Goal: Transaction & Acquisition: Purchase product/service

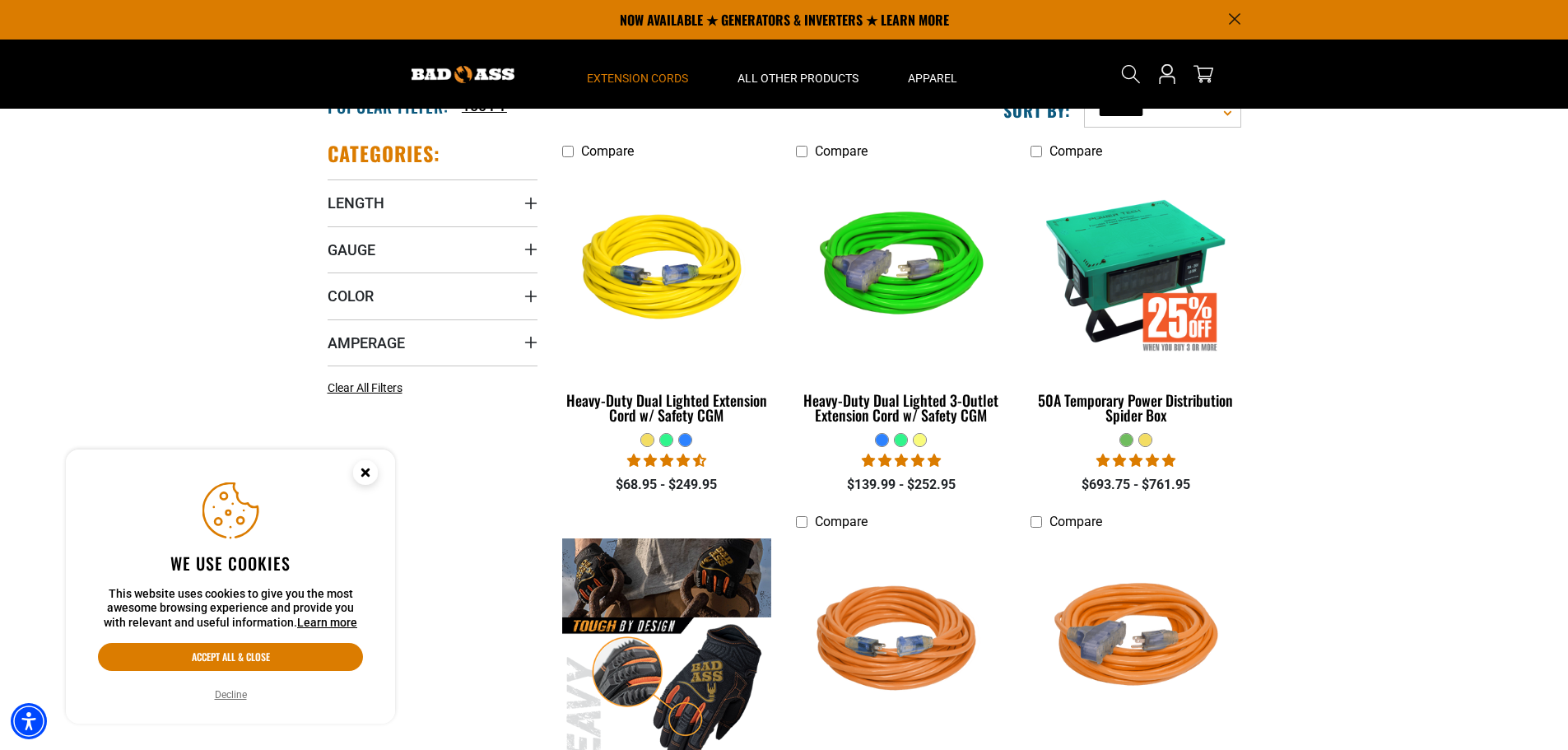
scroll to position [330, 0]
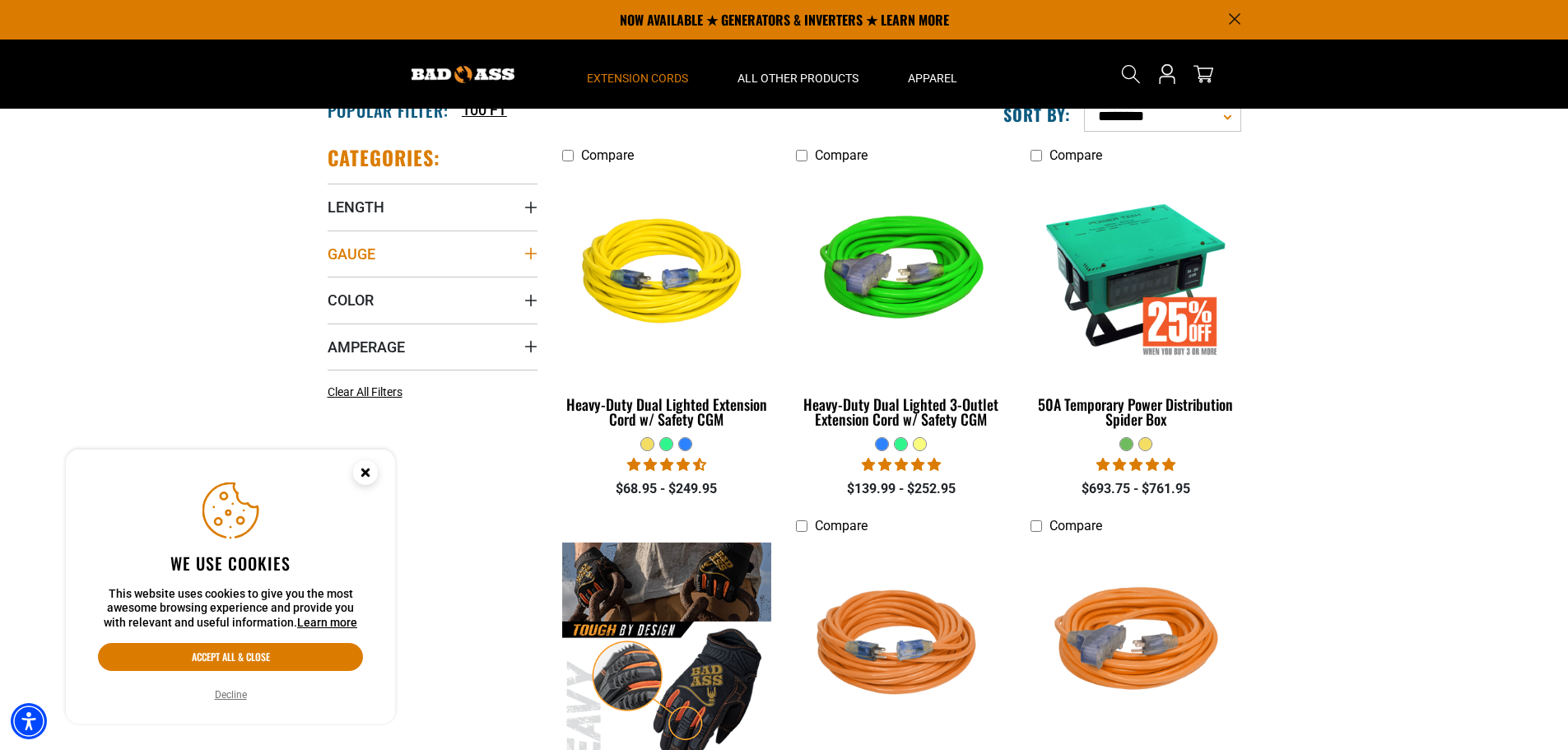
click at [531, 248] on icon "Gauge" at bounding box center [530, 253] width 13 height 13
click at [440, 283] on icon at bounding box center [438, 287] width 13 height 22
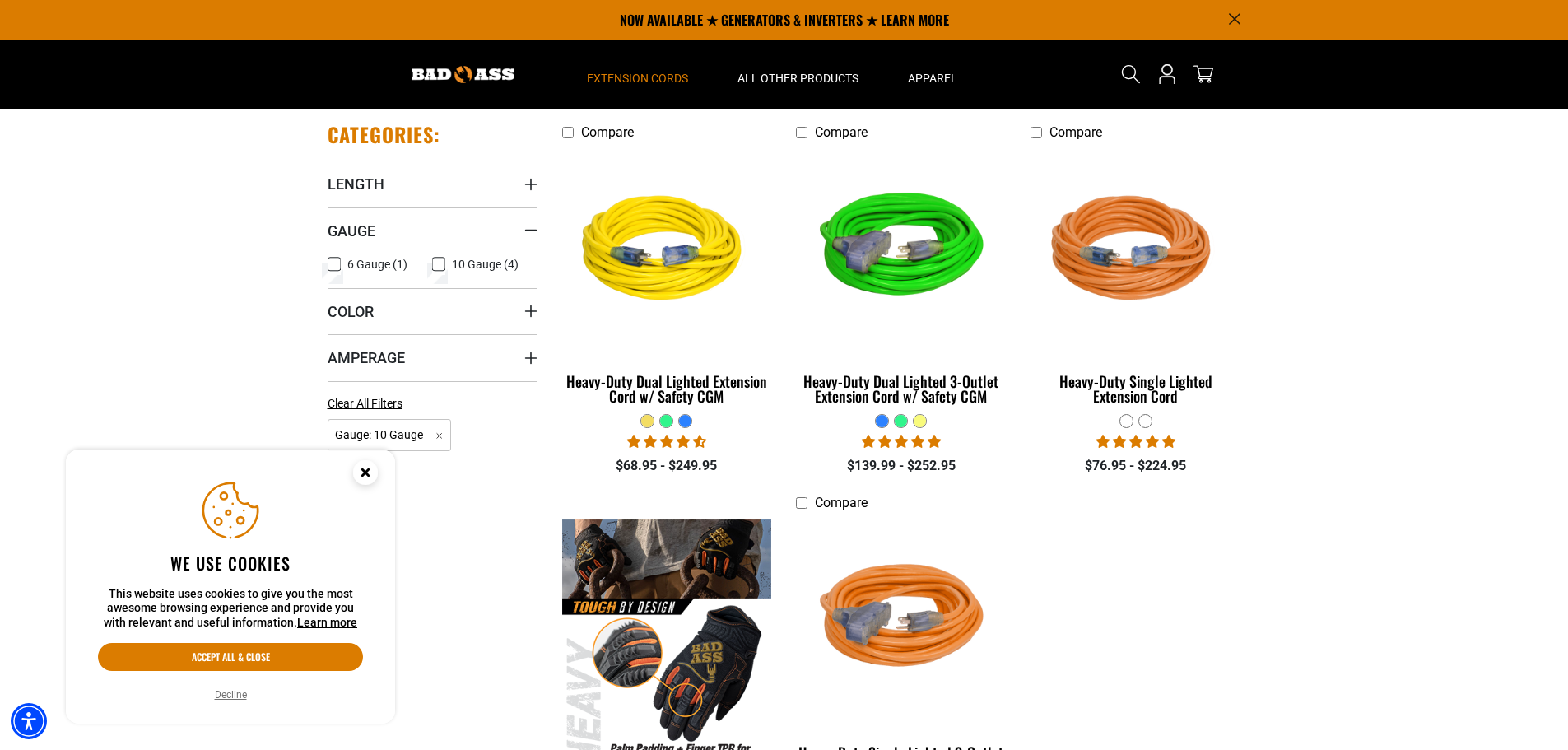
scroll to position [330, 0]
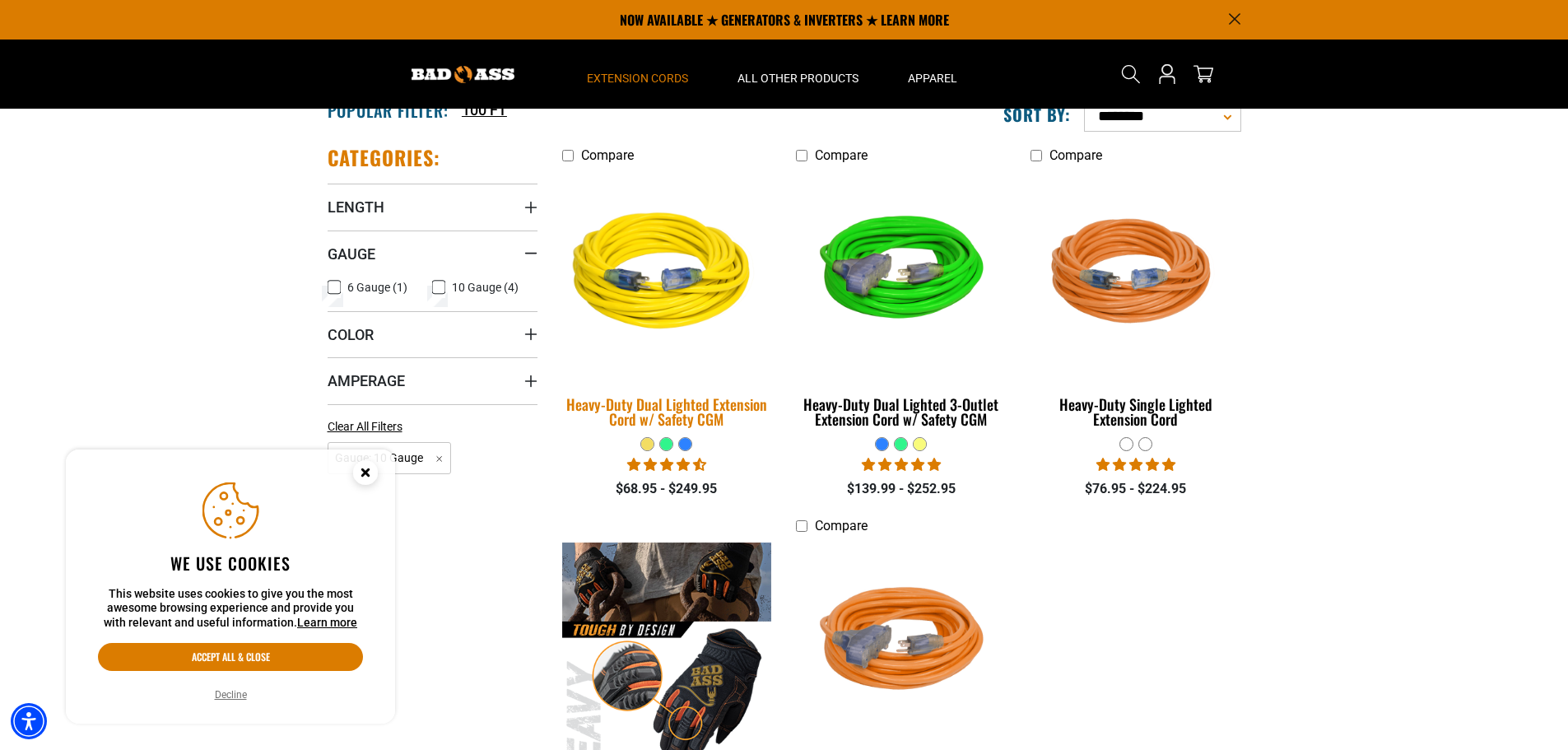
click at [698, 414] on div "Heavy-Duty Dual Lighted Extension Cord w/ Safety CGM" at bounding box center [667, 412] width 210 height 29
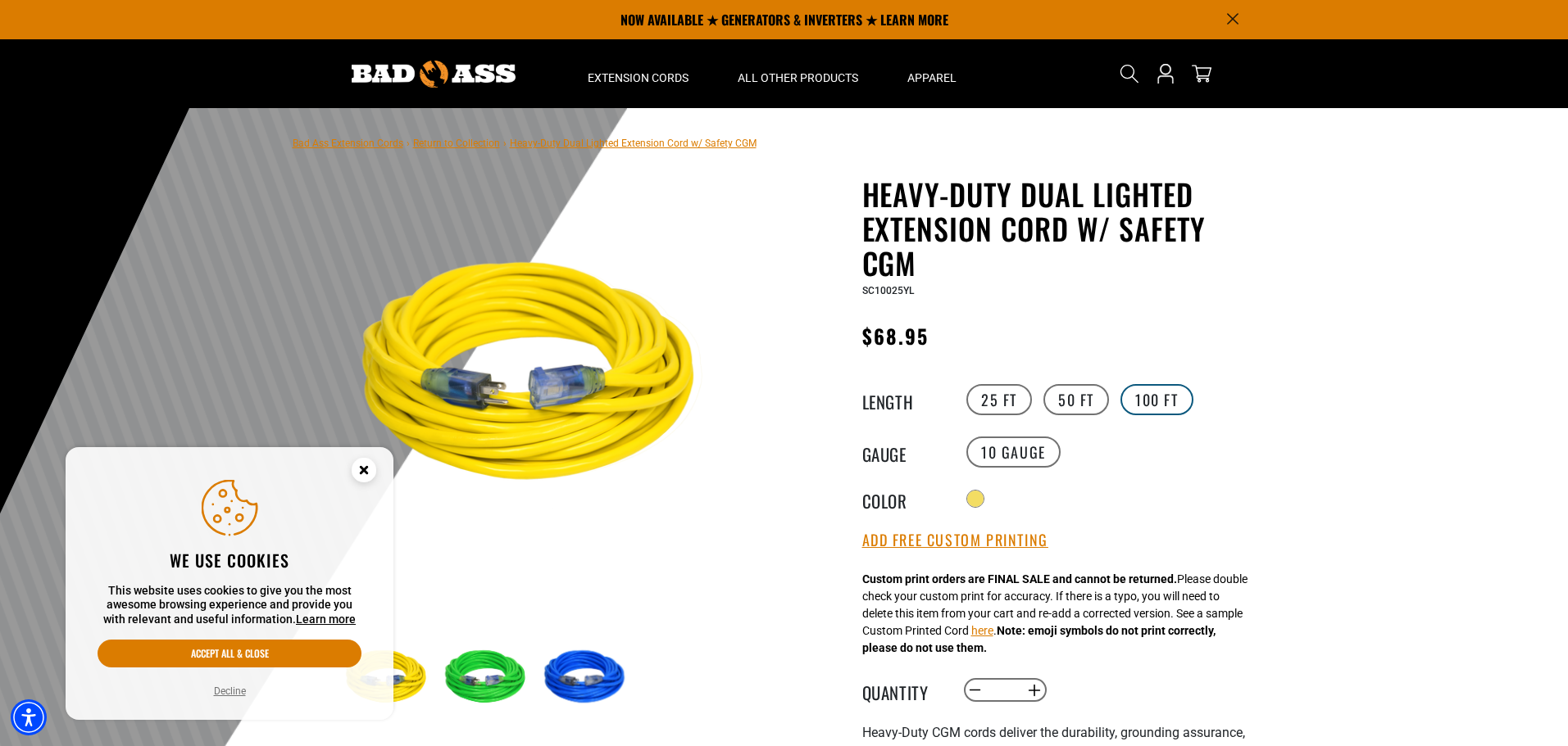
click at [1160, 397] on label "100 FT" at bounding box center [1156, 400] width 73 height 31
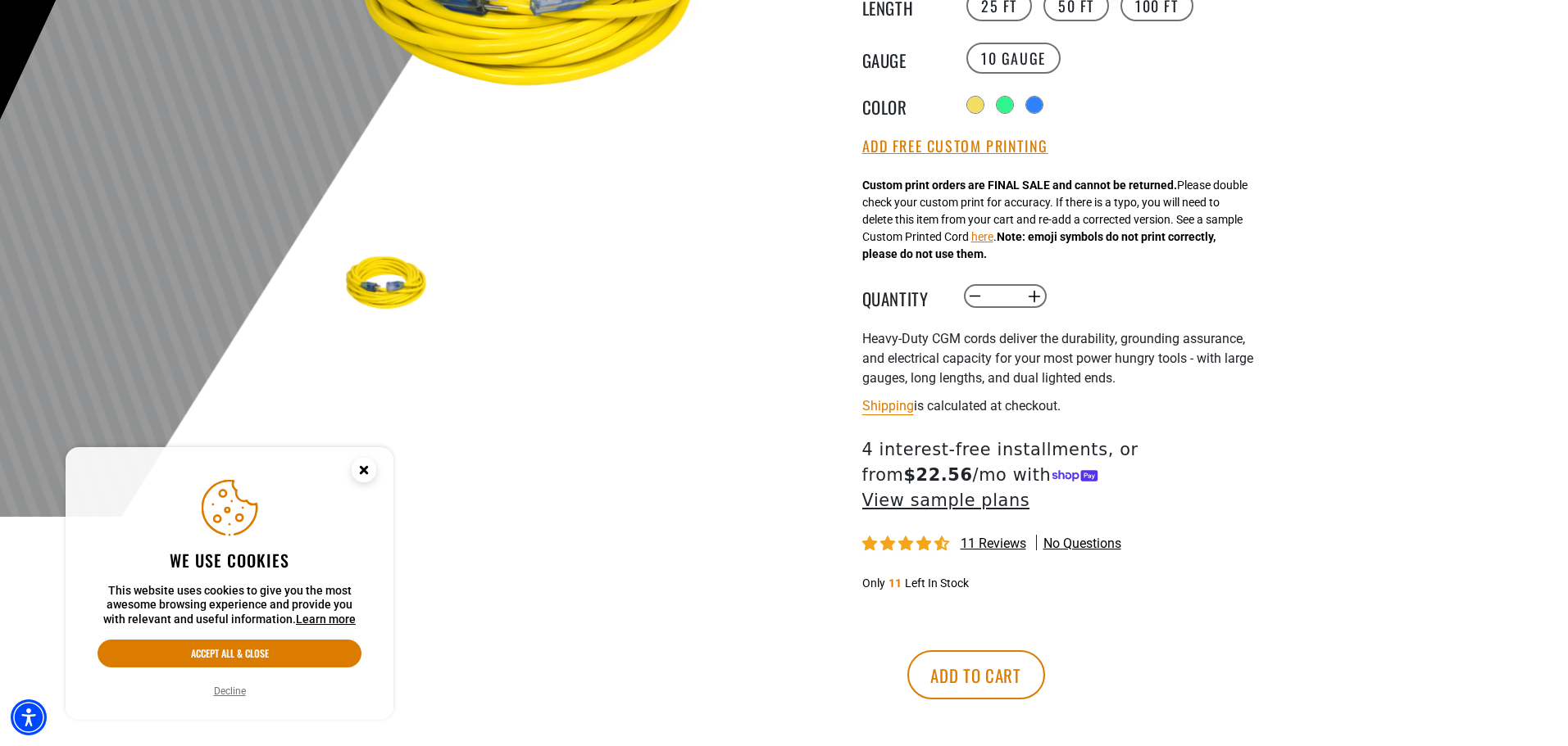
scroll to position [409, 0]
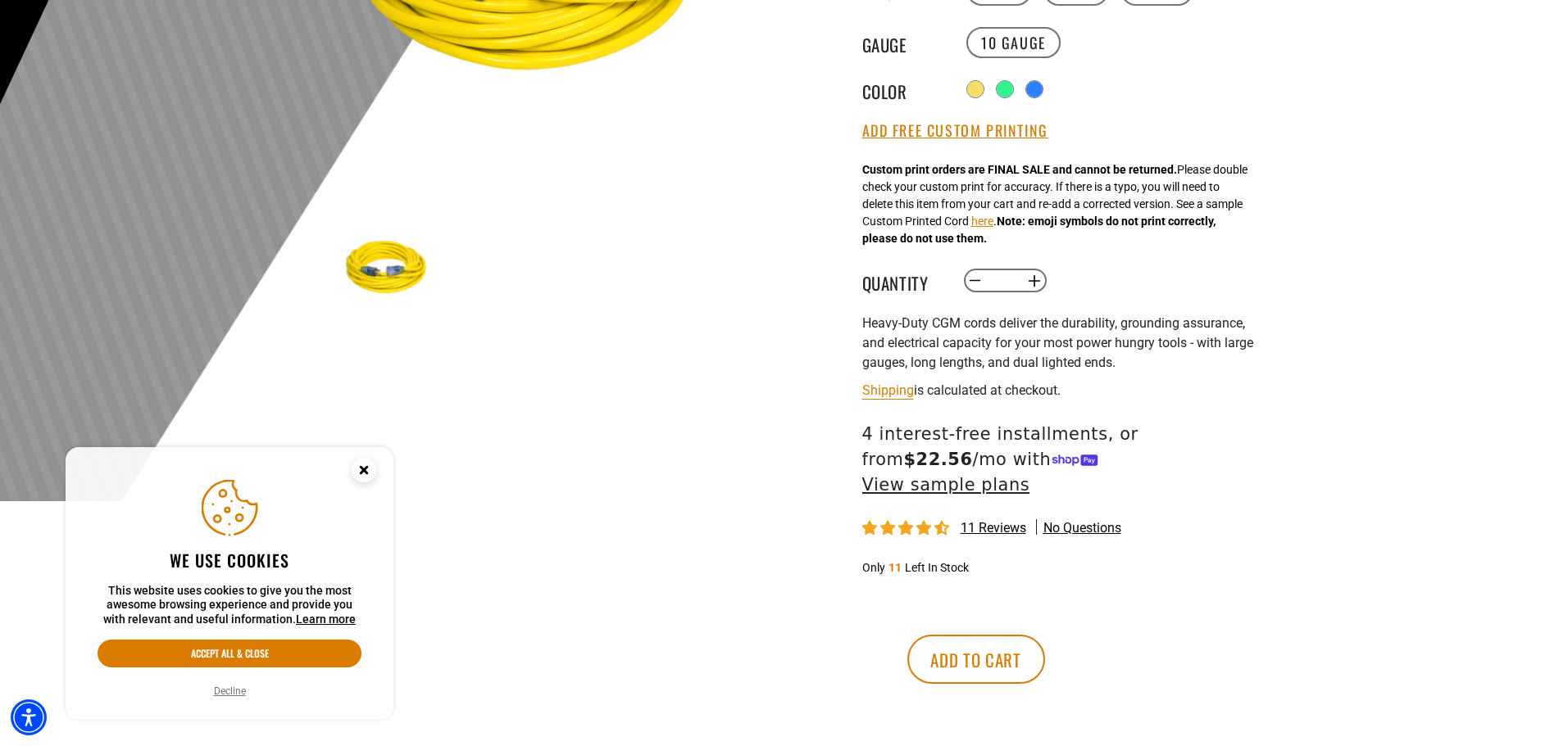
click at [368, 470] on circle "Close this option" at bounding box center [363, 470] width 25 height 25
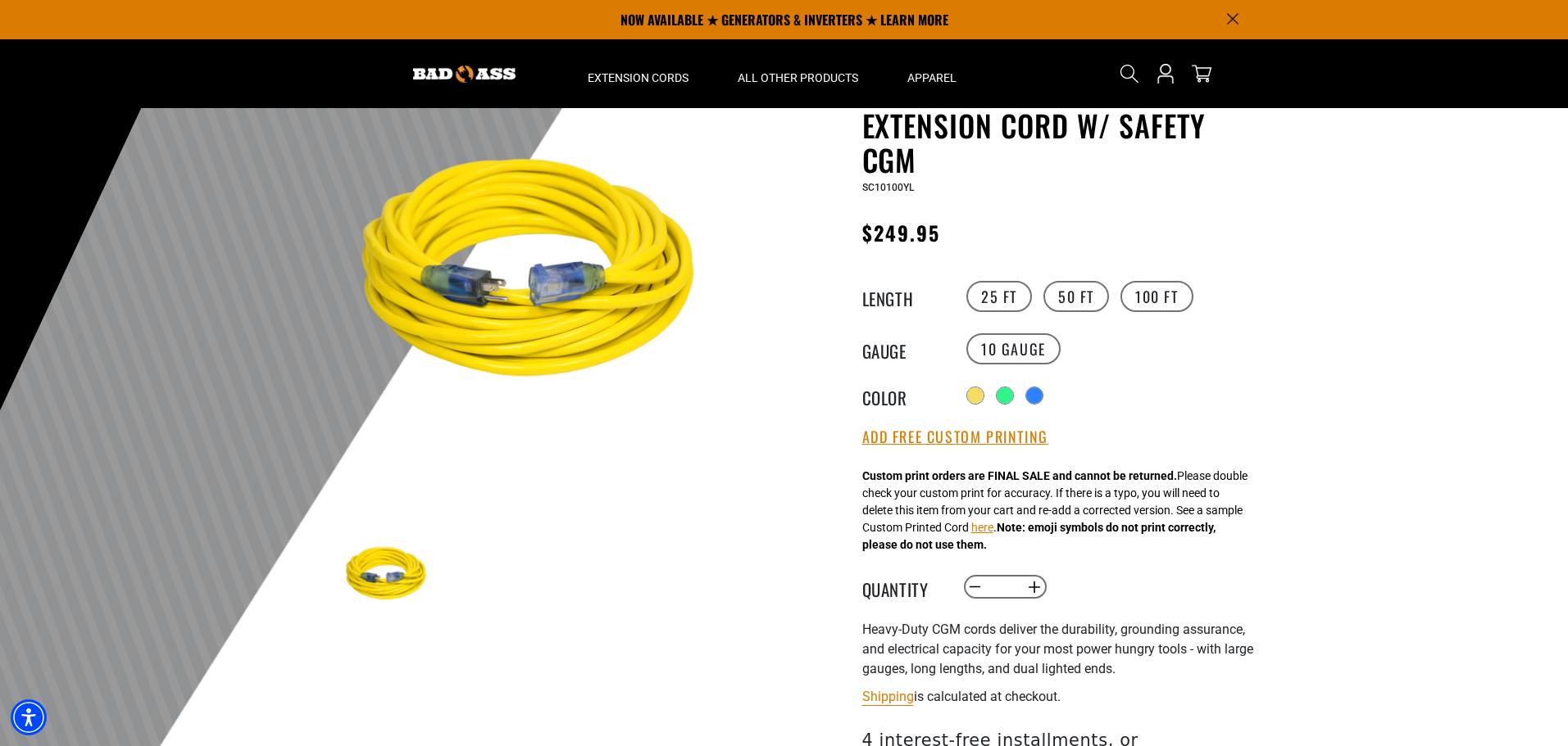
scroll to position [0, 0]
